Goal: Navigation & Orientation: Find specific page/section

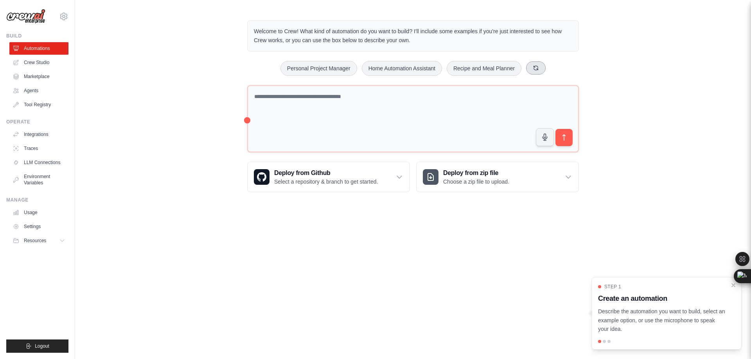
click at [536, 68] on icon at bounding box center [536, 68] width 6 height 6
click at [536, 68] on button at bounding box center [541, 67] width 20 height 13
click at [536, 68] on icon at bounding box center [533, 68] width 6 height 6
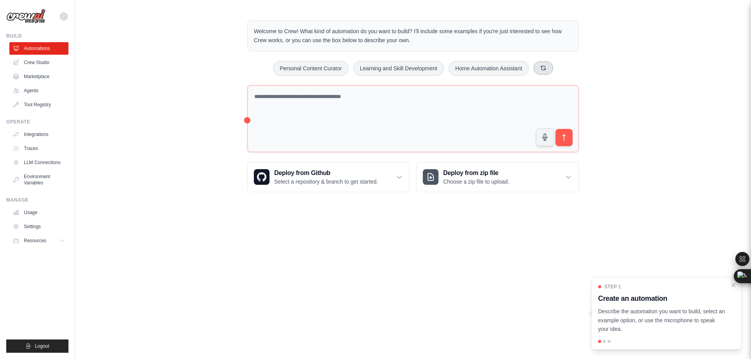
click at [536, 68] on button at bounding box center [544, 67] width 20 height 13
click at [47, 165] on link "LLM Connections" at bounding box center [39, 162] width 59 height 13
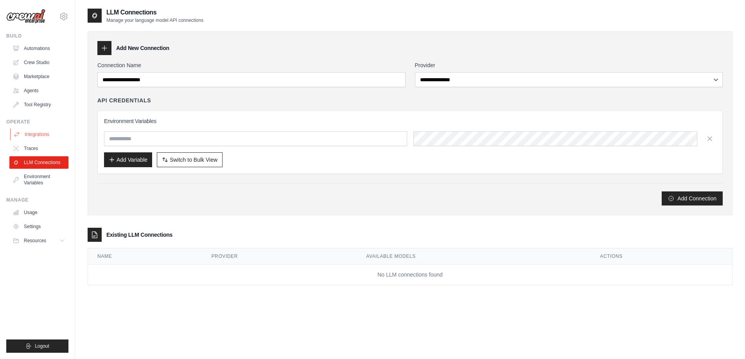
click at [40, 129] on link "Integrations" at bounding box center [39, 134] width 59 height 13
